Goal: Task Accomplishment & Management: Manage account settings

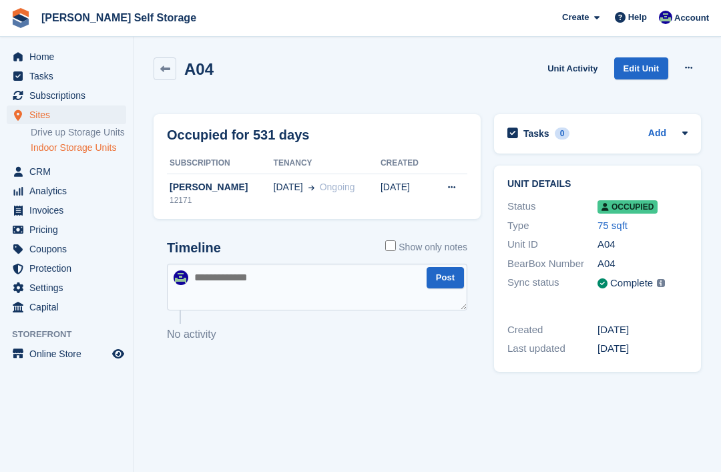
click at [197, 188] on div "[PERSON_NAME]" at bounding box center [220, 187] width 107 height 14
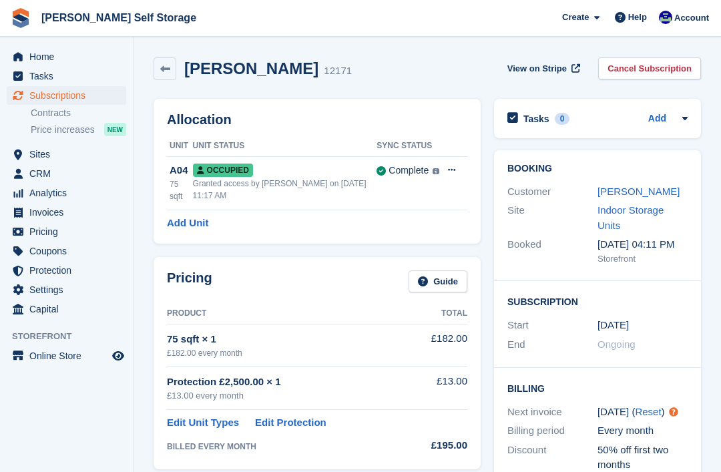
click at [625, 190] on link "[PERSON_NAME]" at bounding box center [638, 191] width 82 height 11
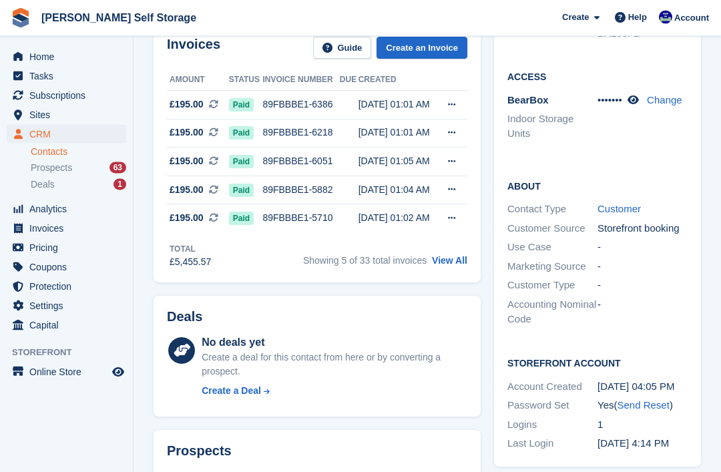
scroll to position [256, 0]
click at [441, 263] on link "View All" at bounding box center [449, 260] width 35 height 11
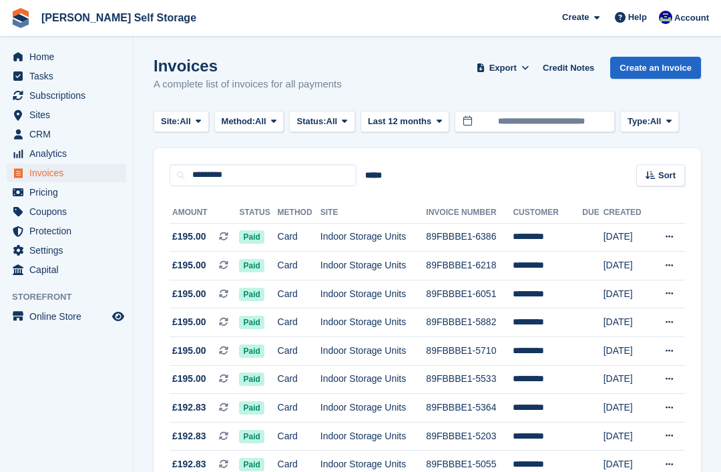
scroll to position [0, 7]
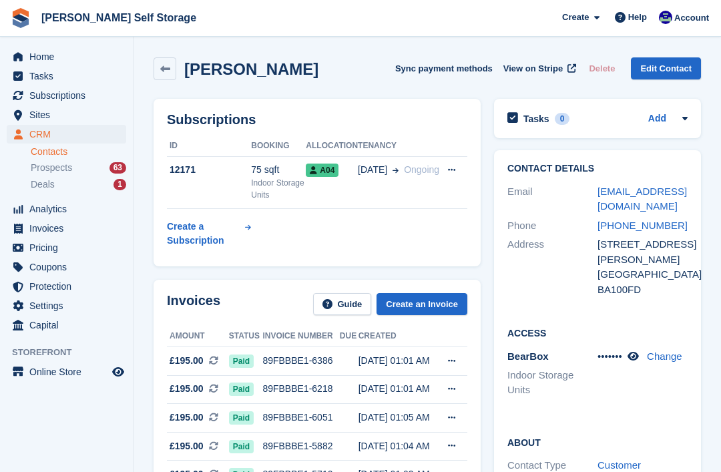
click at [258, 170] on div "75 sqft" at bounding box center [278, 170] width 55 height 14
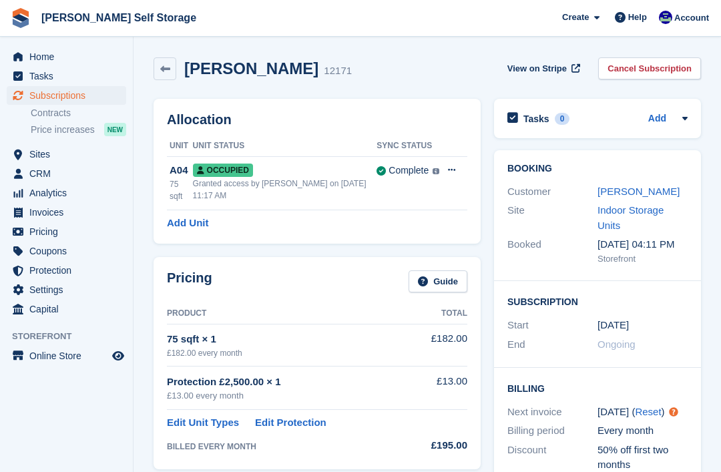
click at [664, 71] on link "Cancel Subscription" at bounding box center [649, 68] width 103 height 22
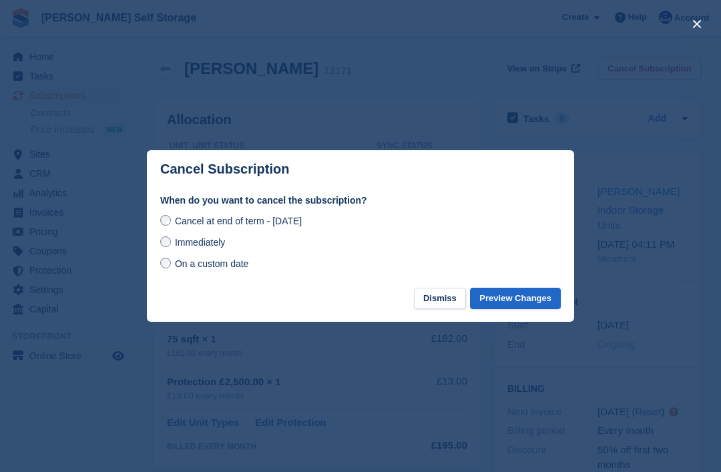
click at [501, 297] on button "Preview Changes" at bounding box center [515, 299] width 91 height 22
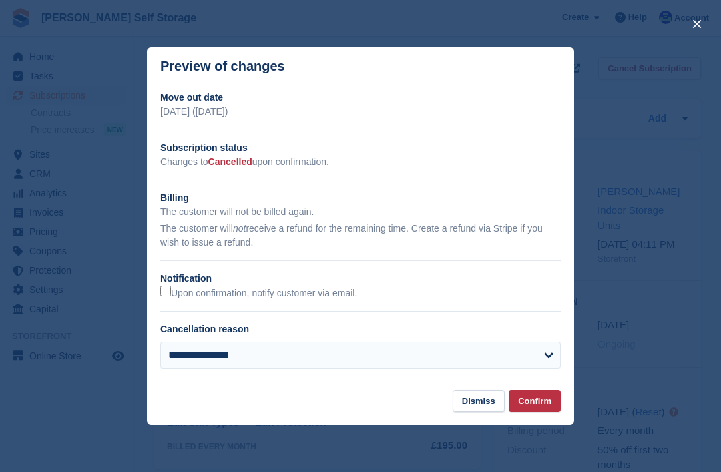
click at [533, 401] on button "Confirm" at bounding box center [535, 401] width 52 height 22
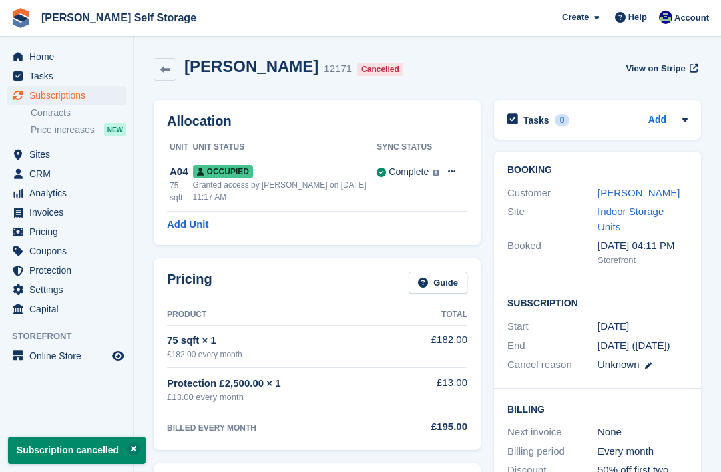
click at [443, 171] on button at bounding box center [451, 172] width 25 height 20
click at [359, 230] on p "Deallocate" at bounding box center [400, 226] width 116 height 17
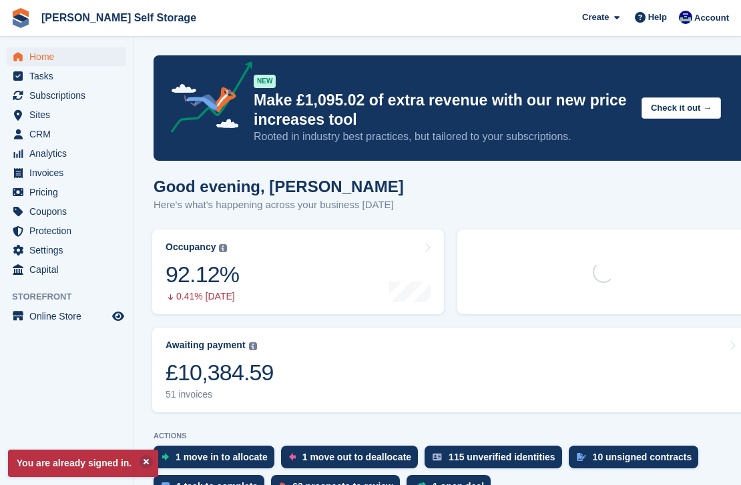
scroll to position [2, 0]
click at [37, 114] on span "Sites" at bounding box center [69, 114] width 80 height 19
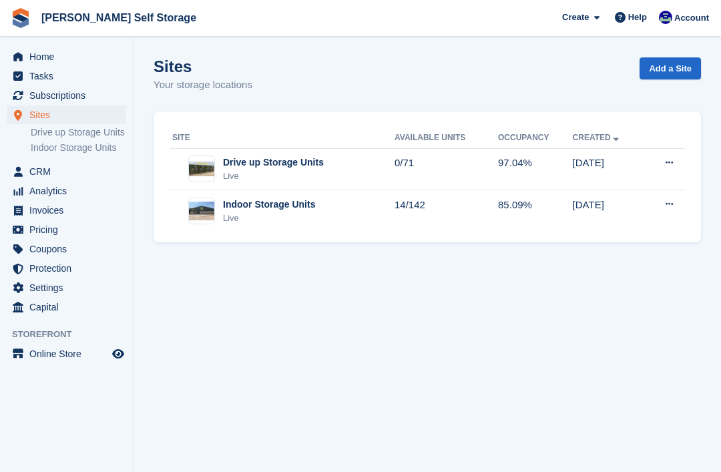
click at [210, 216] on img at bounding box center [201, 211] width 25 height 19
